Goal: Task Accomplishment & Management: Manage account settings

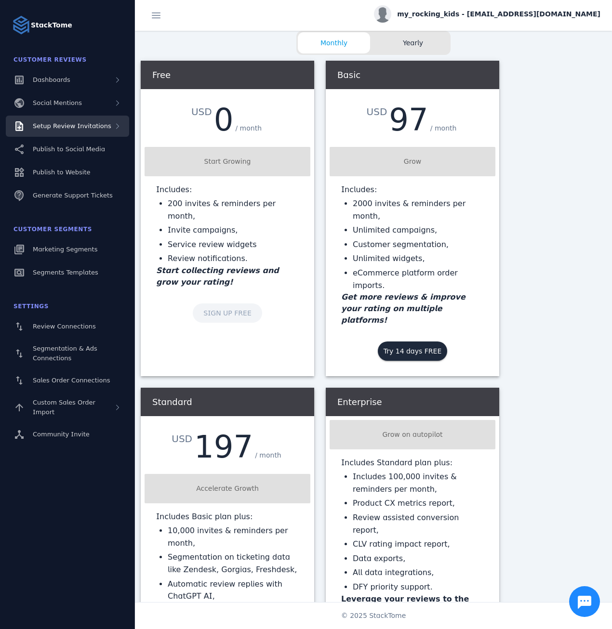
click at [48, 124] on span "Setup Review Invitations" at bounding box center [72, 125] width 79 height 7
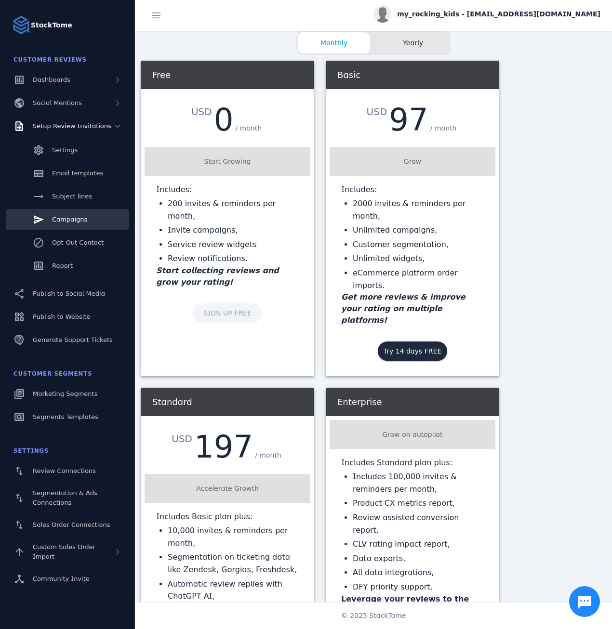
click at [68, 223] on span "Campaigns" at bounding box center [69, 219] width 35 height 7
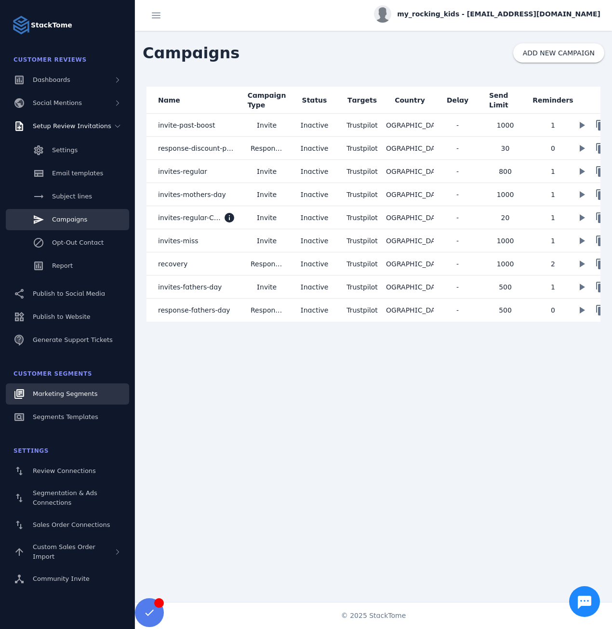
click at [72, 396] on span "Marketing Segments" at bounding box center [65, 393] width 65 height 7
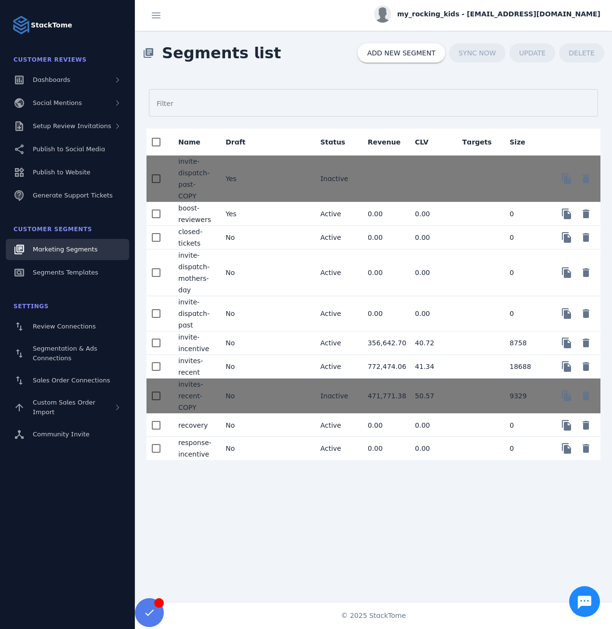
click at [258, 262] on mat-cell "No" at bounding box center [241, 273] width 47 height 47
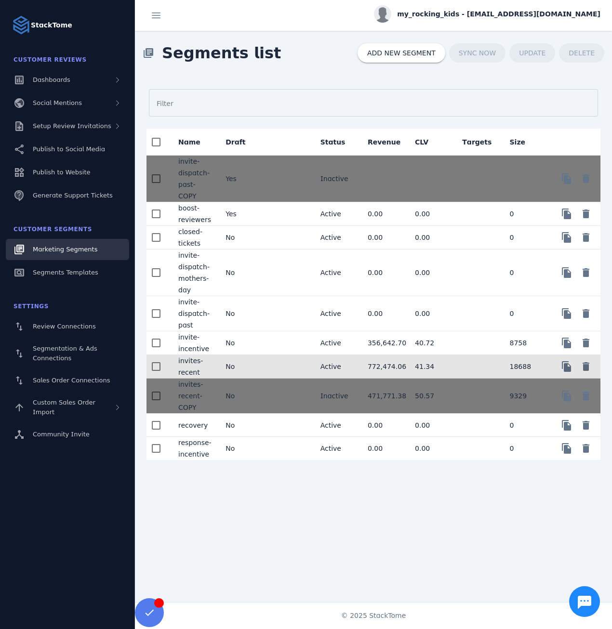
click at [245, 356] on mat-cell "No" at bounding box center [241, 367] width 47 height 24
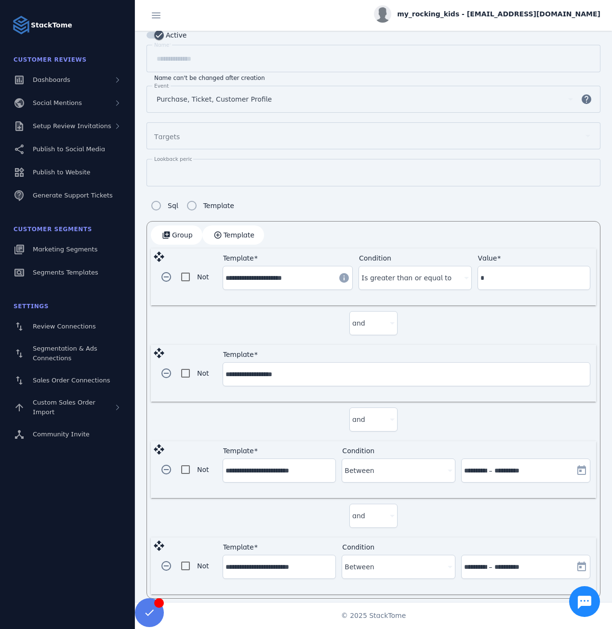
scroll to position [94, 0]
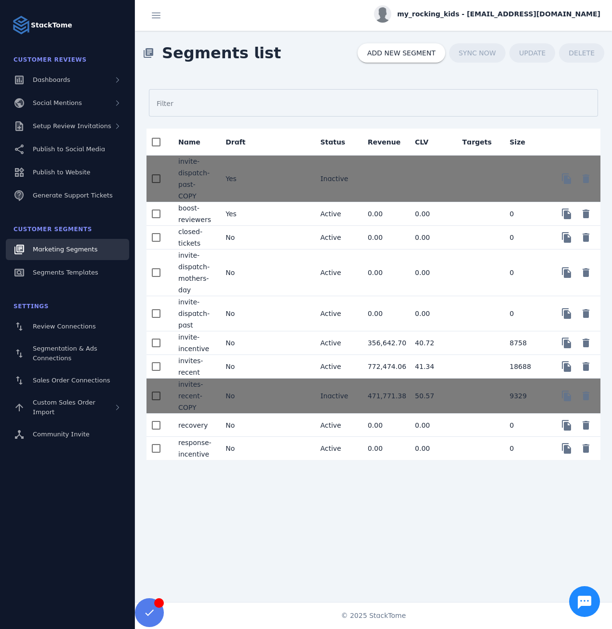
click at [504, 4] on div "my_rocking_kids - cs_mrkids@stacktome.com" at bounding box center [373, 15] width 477 height 31
click at [526, 14] on span "my_rocking_kids - cs_mrkids@stacktome.com" at bounding box center [498, 14] width 203 height 10
click at [561, 89] on span "Sign out" at bounding box center [570, 93] width 28 height 12
